Goal: Task Accomplishment & Management: Use online tool/utility

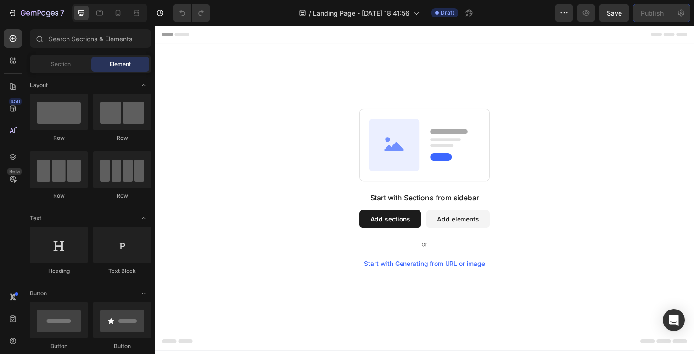
click at [399, 272] on div "Start with Generating from URL or image" at bounding box center [429, 269] width 123 height 7
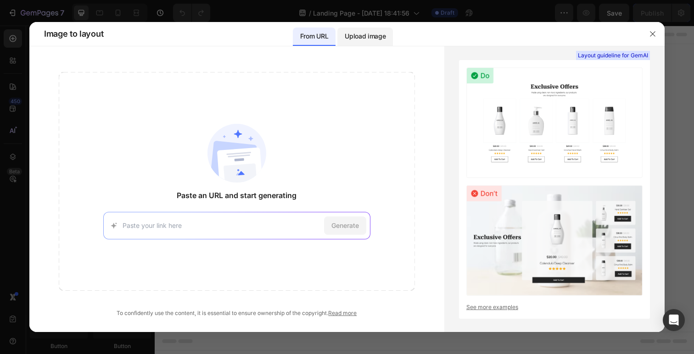
click at [363, 34] on p "Upload image" at bounding box center [364, 36] width 41 height 11
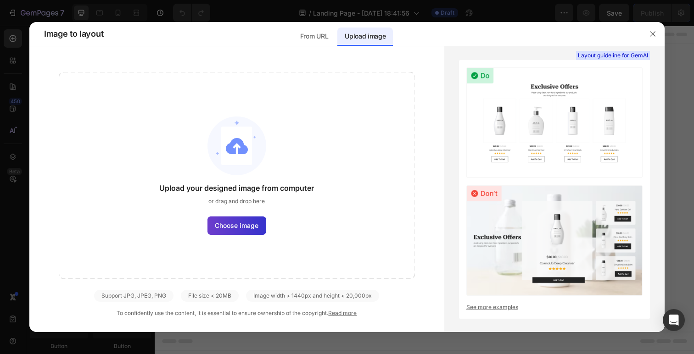
click at [246, 230] on label "Choose image" at bounding box center [236, 226] width 59 height 18
click at [0, 0] on input "Choose image" at bounding box center [0, 0] width 0 height 0
click at [253, 234] on label "Choose image" at bounding box center [236, 226] width 59 height 18
click at [0, 0] on input "Choose image" at bounding box center [0, 0] width 0 height 0
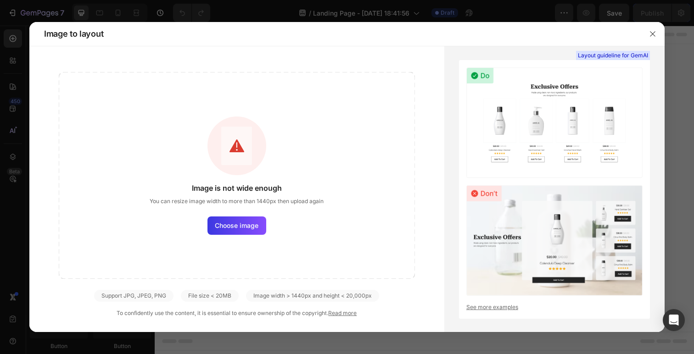
click at [219, 290] on div "File size < 20MB" at bounding box center [210, 296] width 58 height 12
click at [649, 38] on button "button" at bounding box center [652, 34] width 15 height 15
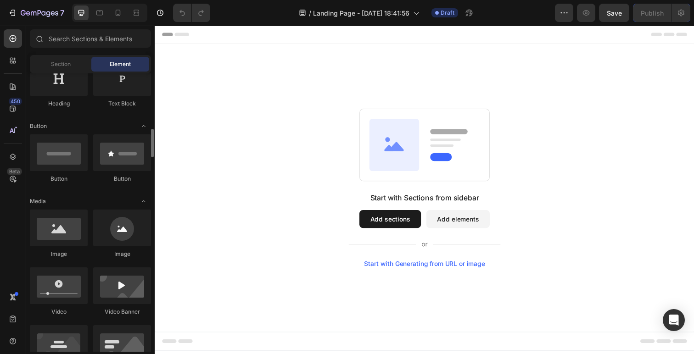
scroll to position [256, 0]
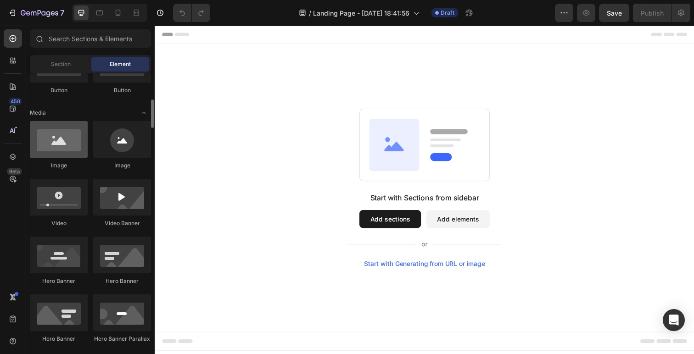
click at [64, 144] on div at bounding box center [59, 139] width 58 height 37
click at [376, 227] on button "Add sections" at bounding box center [394, 223] width 63 height 18
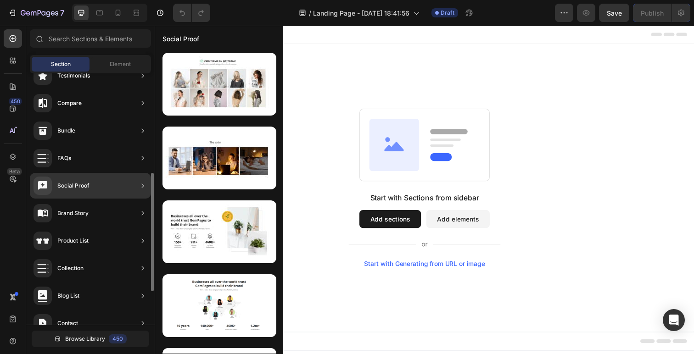
scroll to position [0, 0]
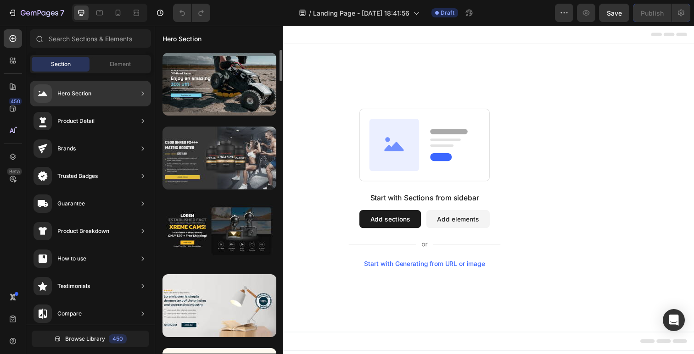
click at [217, 147] on div at bounding box center [219, 158] width 114 height 63
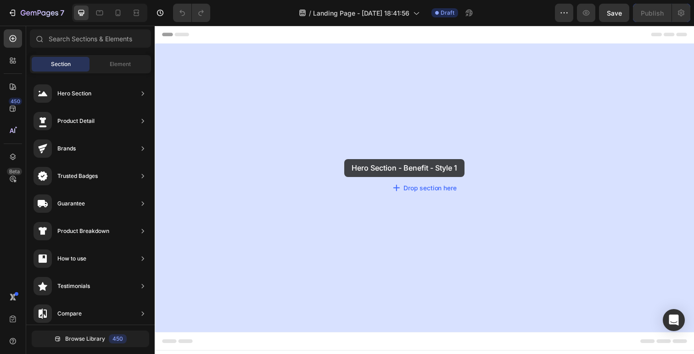
drag, startPoint x: 372, startPoint y: 183, endPoint x: 350, endPoint y: 162, distance: 30.9
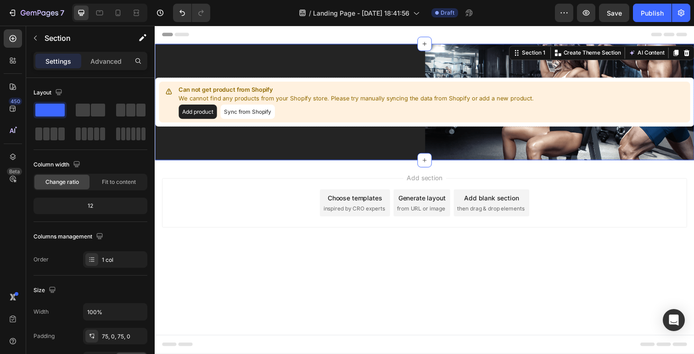
click at [292, 68] on div "Can not get product from Shopify We cannot find any products from your Shopify …" at bounding box center [430, 103] width 550 height 119
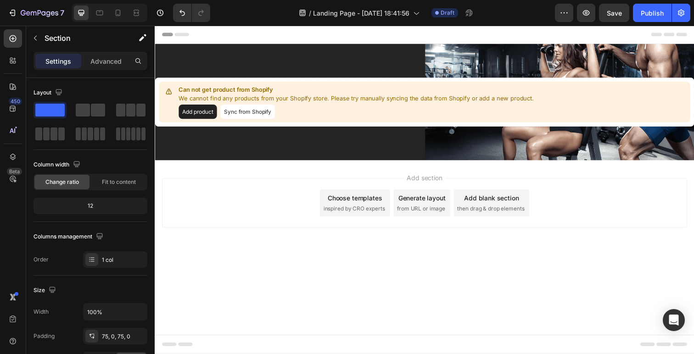
click at [265, 210] on div "Add section Choose templates inspired by CRO experts Generate layout from URL o…" at bounding box center [430, 207] width 536 height 50
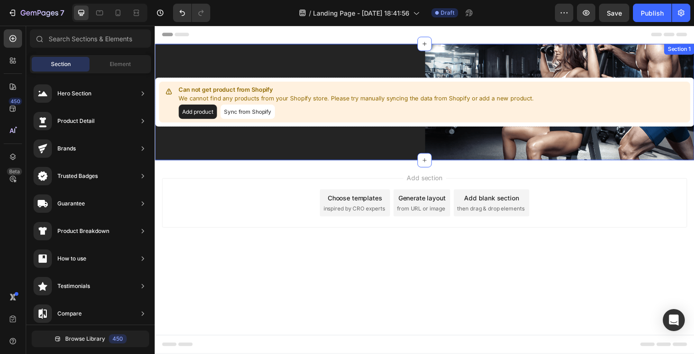
click at [313, 72] on div "Can not get product from Shopify We cannot find any products from your Shopify …" at bounding box center [430, 103] width 550 height 119
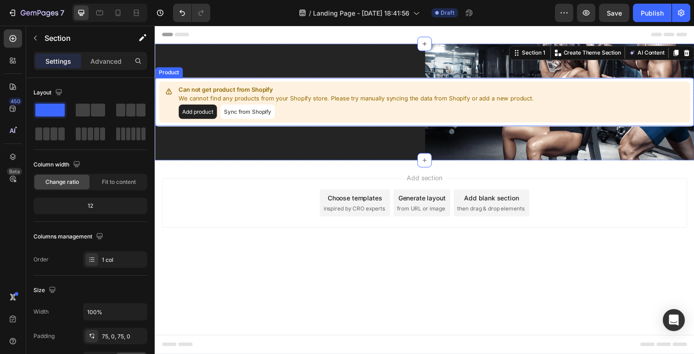
click at [212, 115] on button "Add product" at bounding box center [198, 113] width 39 height 15
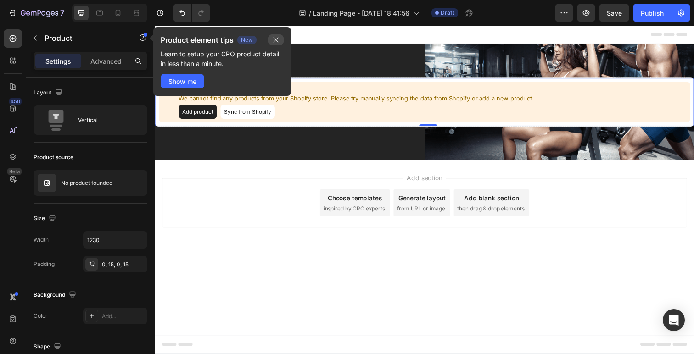
click at [278, 44] on button "button" at bounding box center [276, 39] width 16 height 11
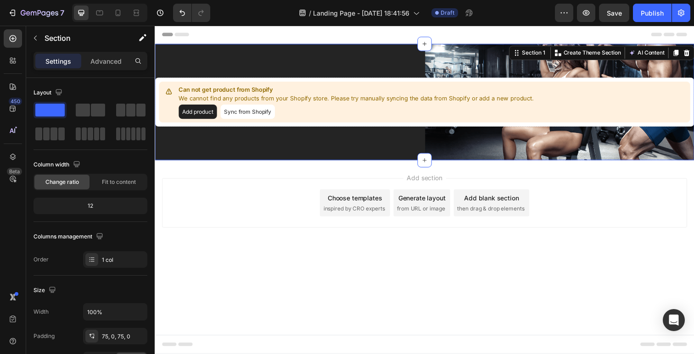
click at [393, 152] on div "Can not get product from Shopify We cannot find any products from your Shopify …" at bounding box center [430, 103] width 550 height 119
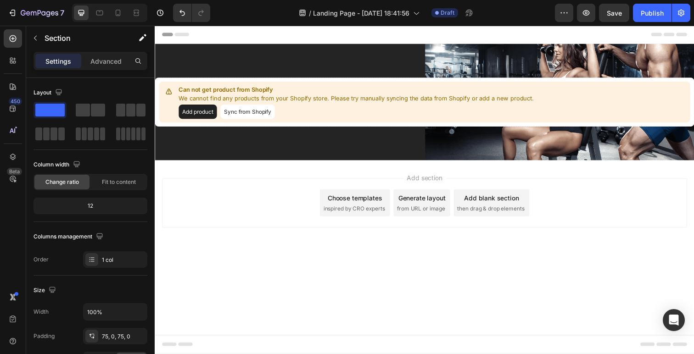
click at [243, 182] on div "Add section Choose templates inspired by CRO experts Generate layout from URL o…" at bounding box center [430, 207] width 536 height 50
click at [333, 72] on div "Can not get product from Shopify We cannot find any products from your Shopify …" at bounding box center [430, 103] width 550 height 119
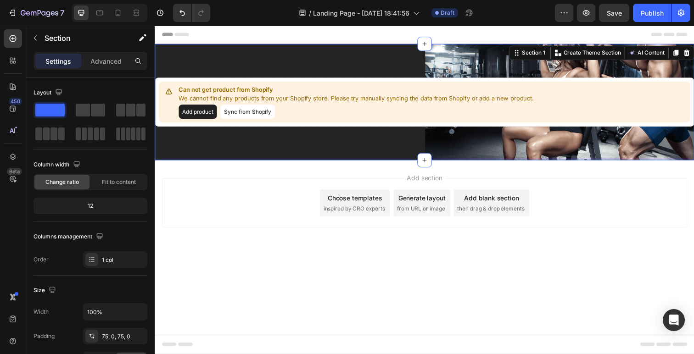
click at [491, 66] on div "Can not get product from Shopify We cannot find any products from your Shopify …" at bounding box center [430, 103] width 550 height 119
click at [93, 65] on p "Advanced" at bounding box center [105, 61] width 31 height 10
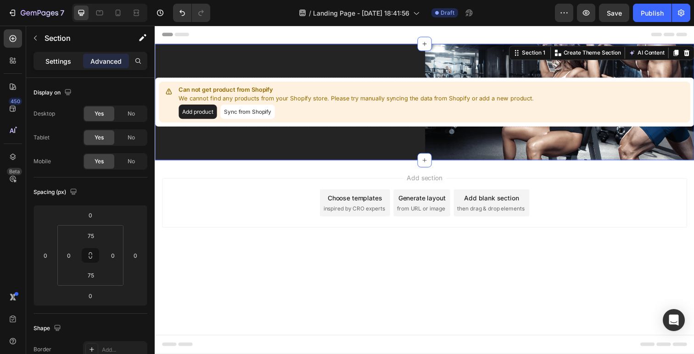
click at [63, 64] on p "Settings" at bounding box center [58, 61] width 26 height 10
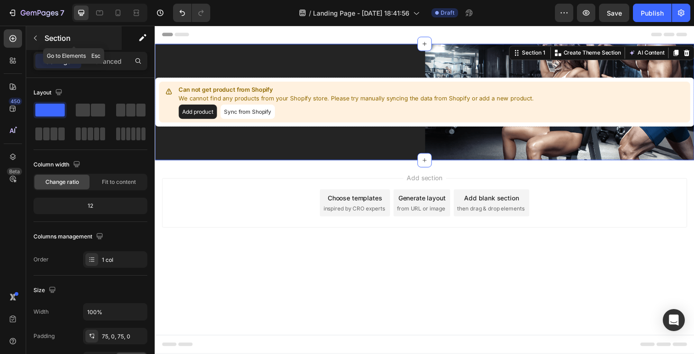
click at [37, 37] on icon "button" at bounding box center [35, 37] width 7 height 7
click at [422, 145] on div "Can not get product from Shopify We cannot find any products from your Shopify …" at bounding box center [430, 103] width 550 height 119
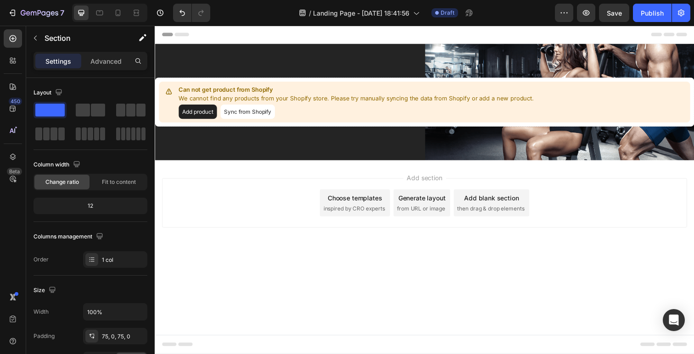
click at [219, 44] on div "Header" at bounding box center [430, 35] width 536 height 18
click at [186, 59] on div "Can not get product from Shopify We cannot find any products from your Shopify …" at bounding box center [430, 103] width 550 height 119
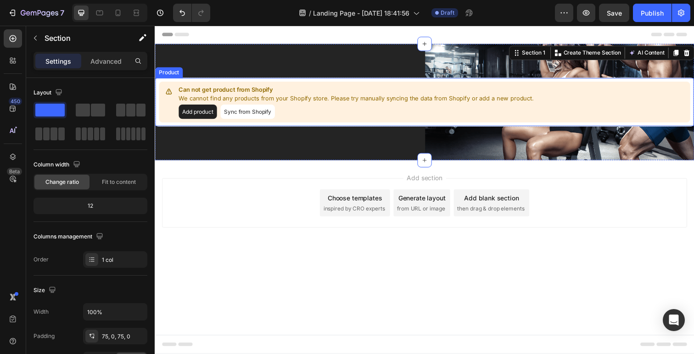
click at [207, 35] on div "Header" at bounding box center [430, 35] width 536 height 18
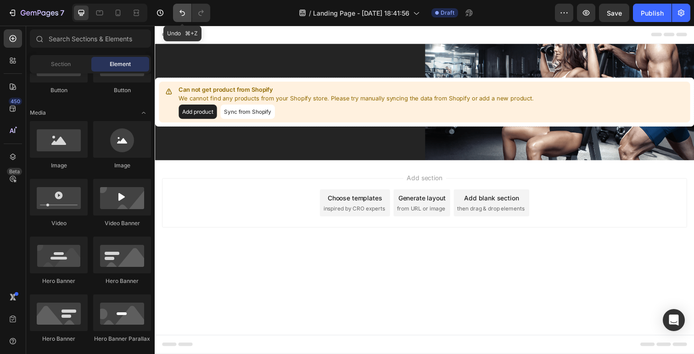
click at [180, 15] on icon "Undo/Redo" at bounding box center [182, 12] width 9 height 9
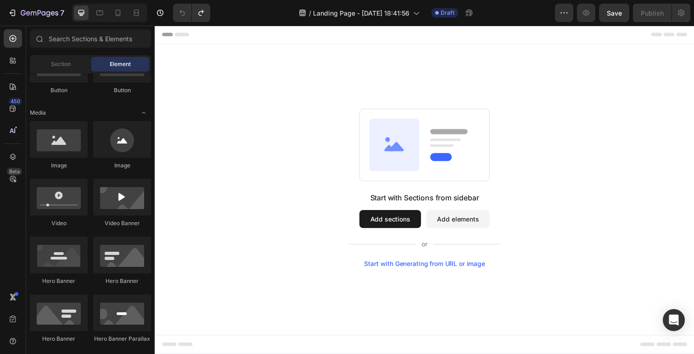
click at [218, 120] on div "Start with Sections from sidebar Add sections Add elements Start with Generatin…" at bounding box center [430, 192] width 484 height 162
click at [16, 12] on icon "button" at bounding box center [12, 12] width 9 height 9
